Goal: Transaction & Acquisition: Purchase product/service

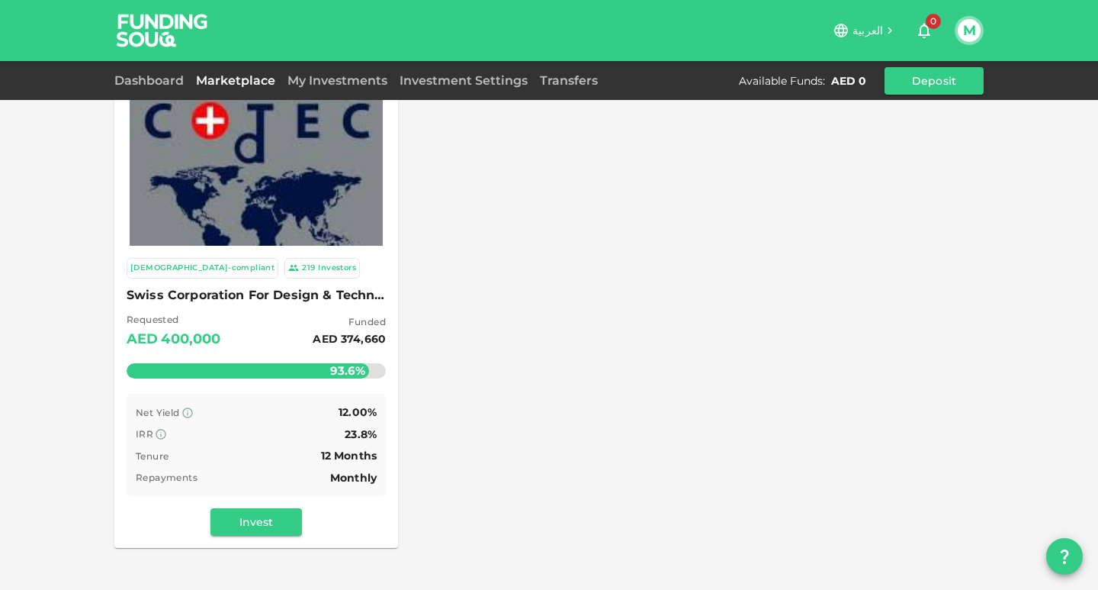
scroll to position [76, 0]
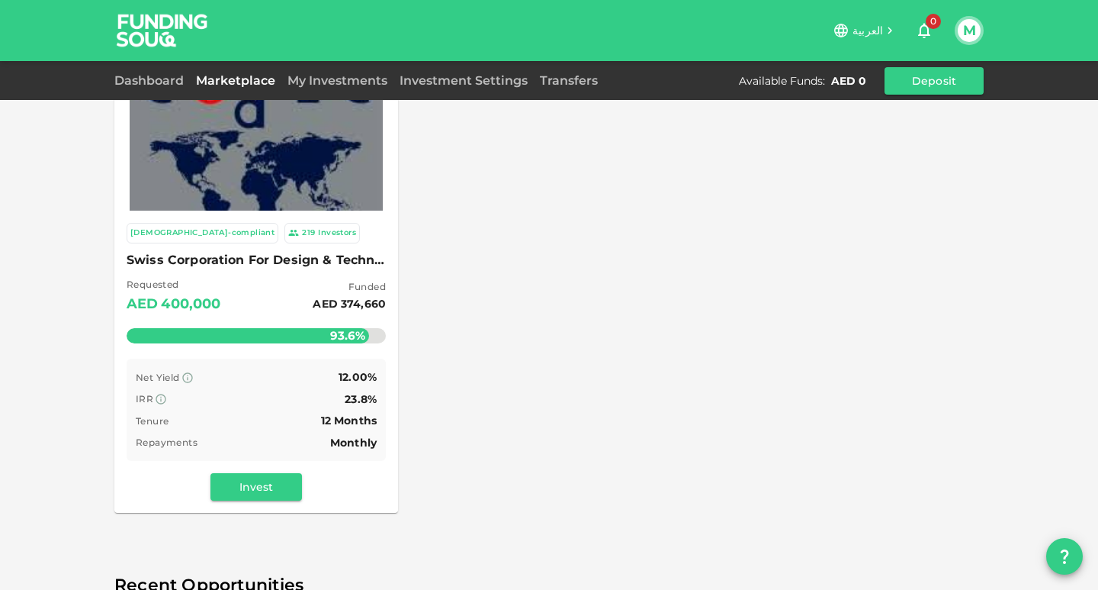
click at [307, 140] on img at bounding box center [256, 126] width 253 height 253
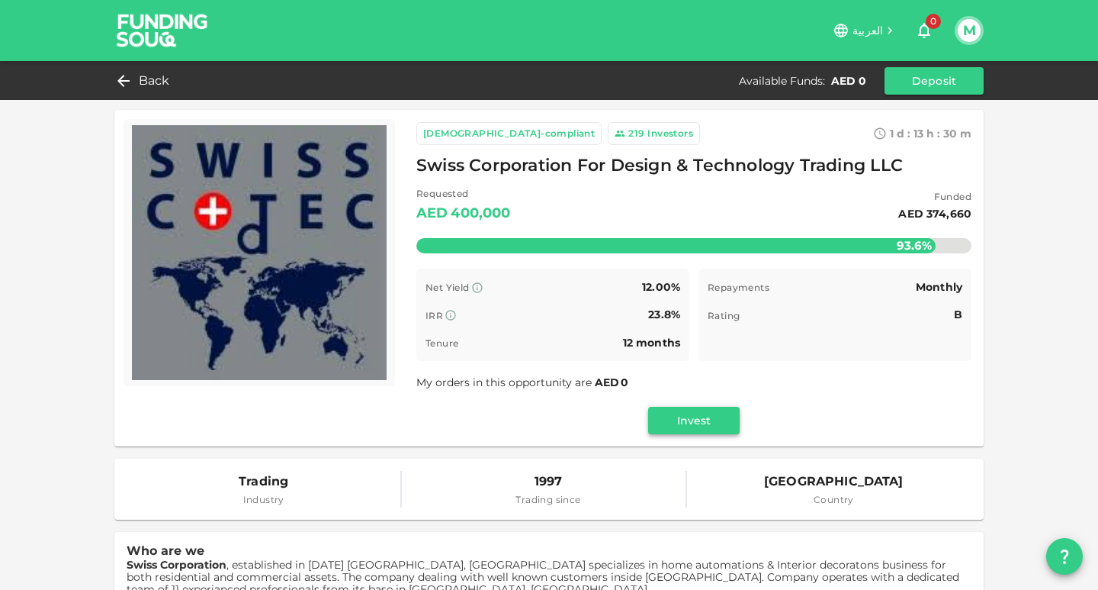
click at [693, 421] on button "Invest" at bounding box center [694, 420] width 92 height 27
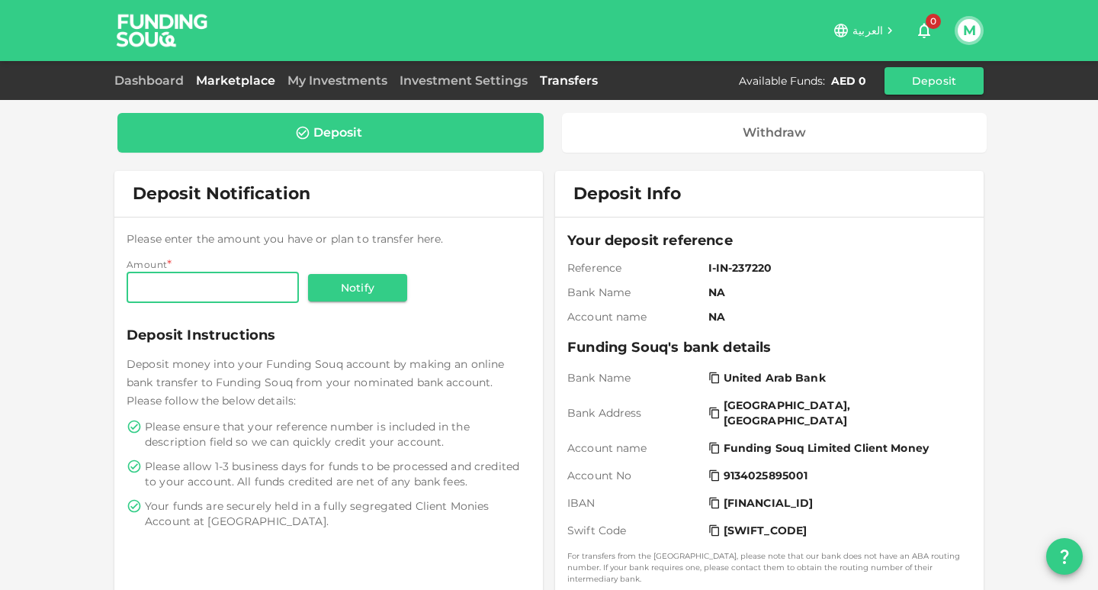
click at [230, 85] on link "Marketplace" at bounding box center [236, 80] width 92 height 14
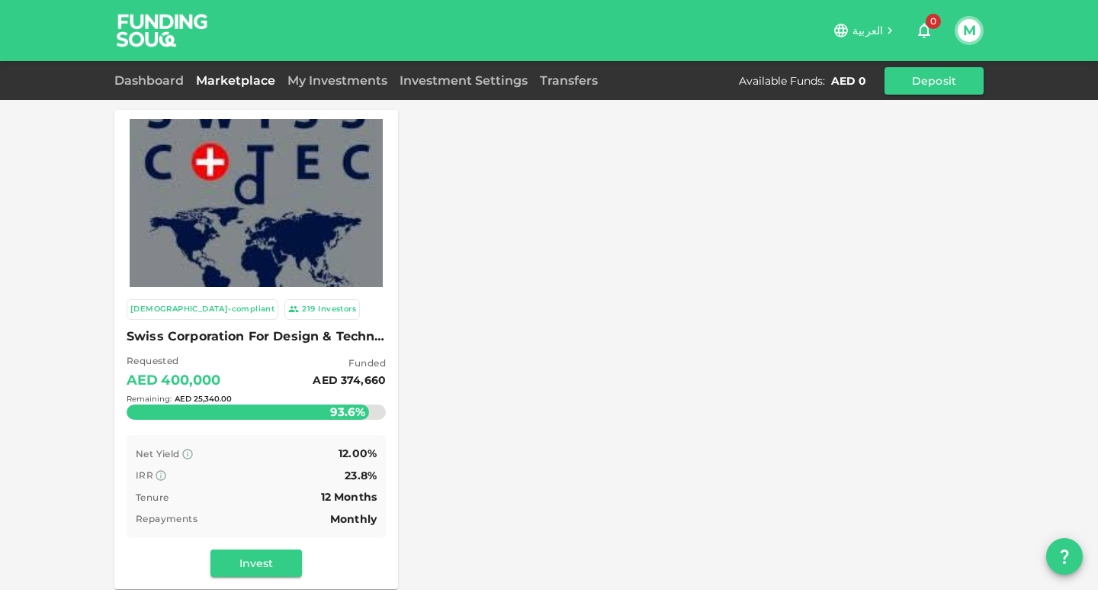
click at [259, 258] on img at bounding box center [256, 202] width 253 height 253
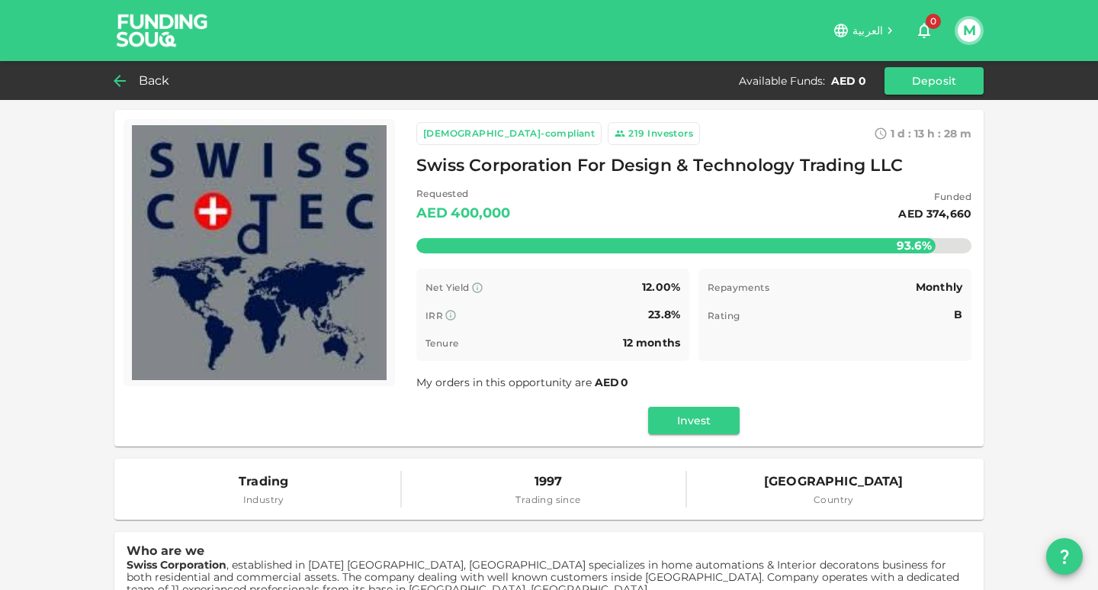
click at [128, 74] on icon at bounding box center [120, 81] width 18 height 18
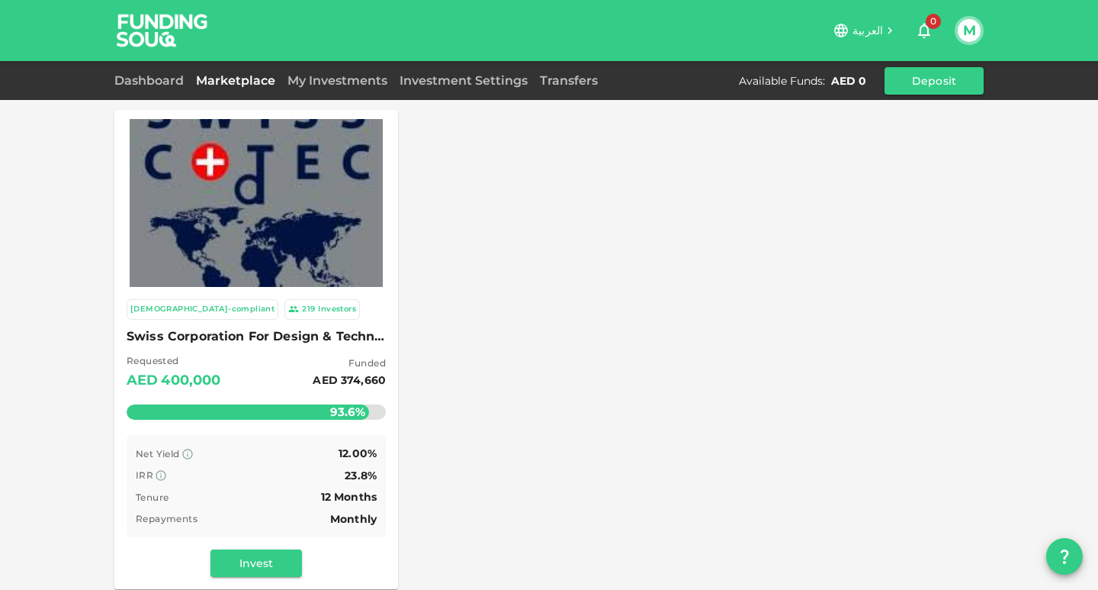
click at [269, 169] on img at bounding box center [256, 202] width 253 height 253
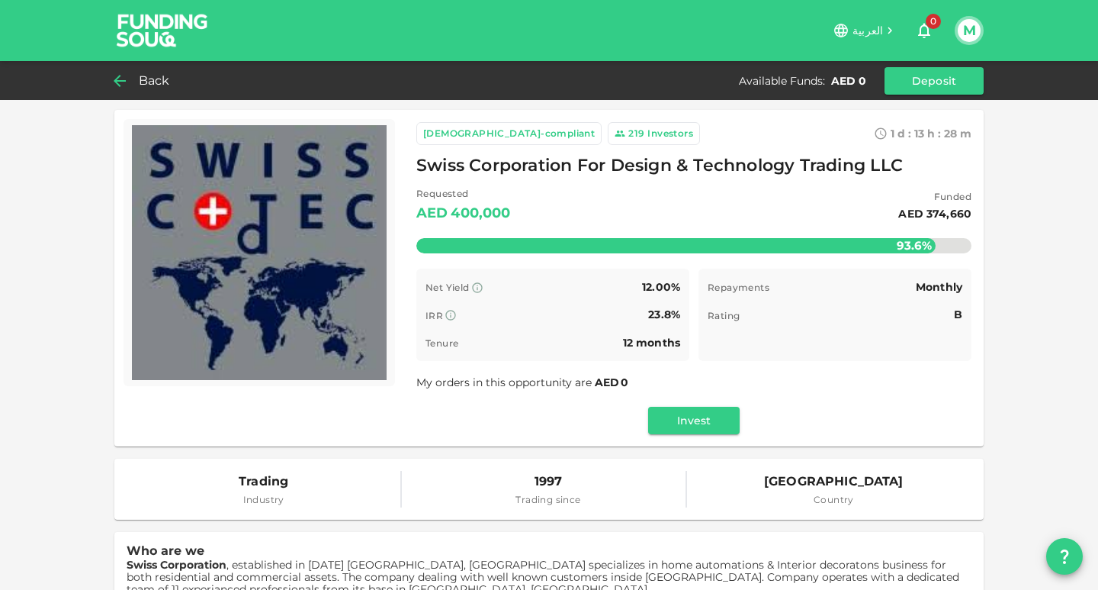
click at [915, 135] on span "13" at bounding box center [920, 134] width 10 height 14
